Goal: Task Accomplishment & Management: Use online tool/utility

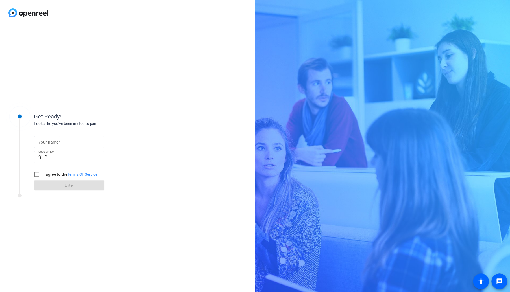
click at [76, 140] on input "Your name" at bounding box center [69, 142] width 62 height 7
type input "[PERSON_NAME]"
click at [38, 172] on input "I agree to the Terms Of Service" at bounding box center [36, 174] width 11 height 11
checkbox input "true"
click at [45, 178] on div "I agree to the Terms Of Service" at bounding box center [64, 174] width 67 height 11
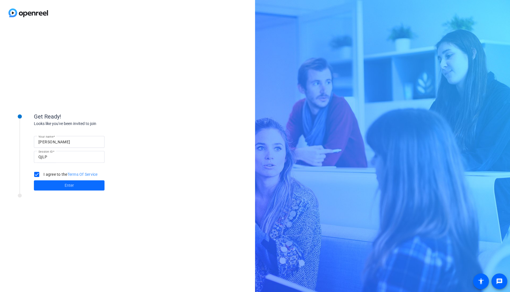
click at [46, 183] on span at bounding box center [69, 186] width 71 height 14
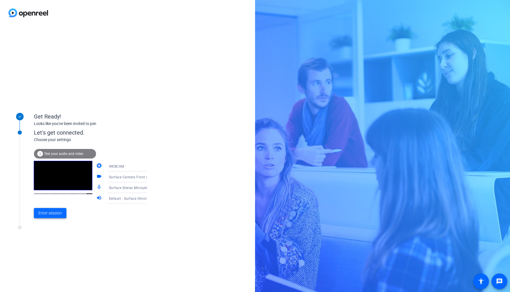
click at [47, 217] on span at bounding box center [50, 214] width 32 height 14
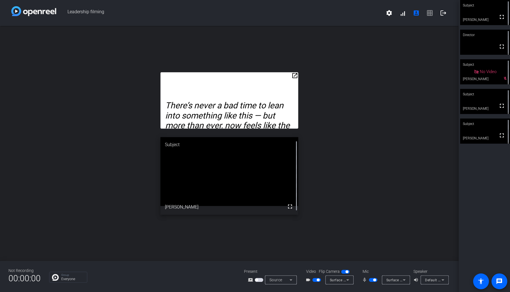
click at [373, 280] on span "button" at bounding box center [373, 280] width 8 height 4
click at [373, 281] on span "button" at bounding box center [373, 280] width 8 height 4
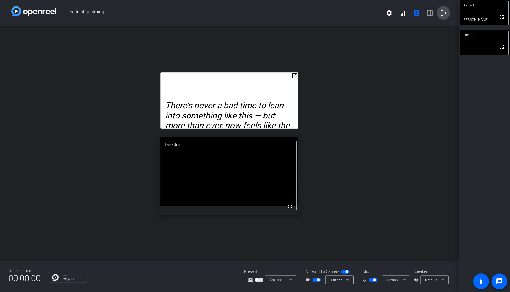
click at [446, 14] on mat-icon "logout" at bounding box center [443, 13] width 7 height 7
